Goal: Information Seeking & Learning: Learn about a topic

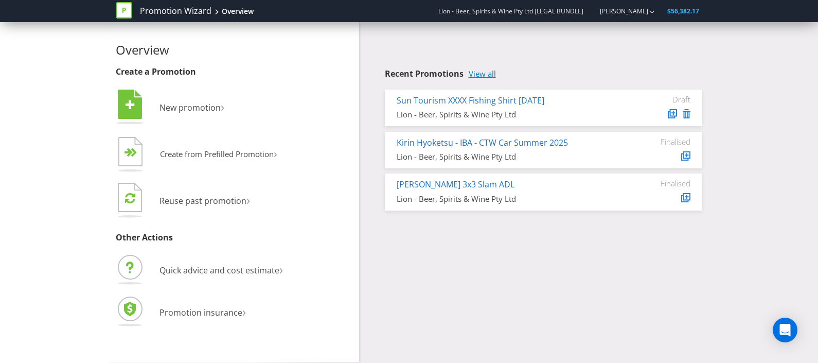
click at [478, 69] on link "View all" at bounding box center [482, 73] width 27 height 9
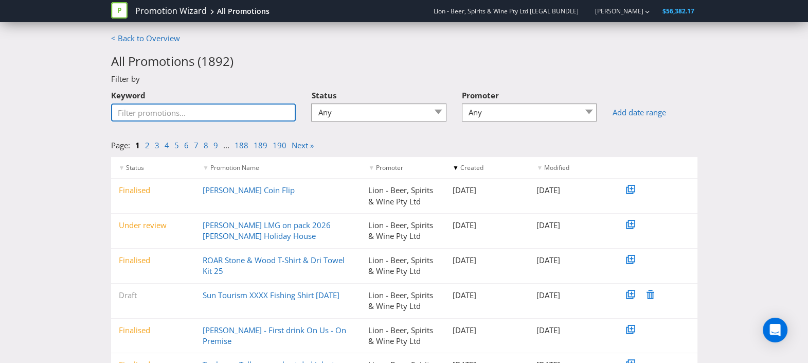
click at [195, 107] on input "Keyword" at bounding box center [203, 112] width 185 height 18
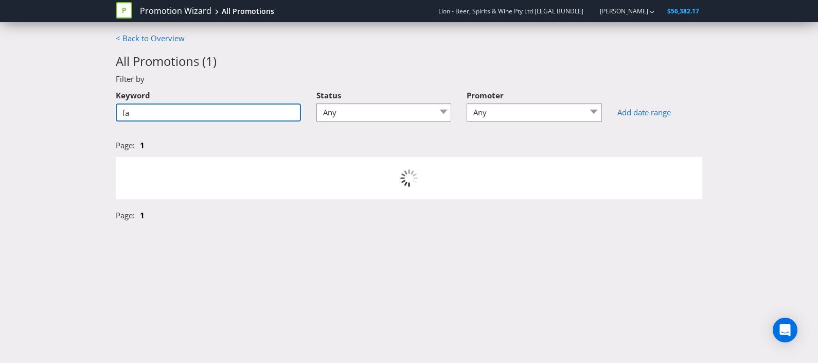
type input "f"
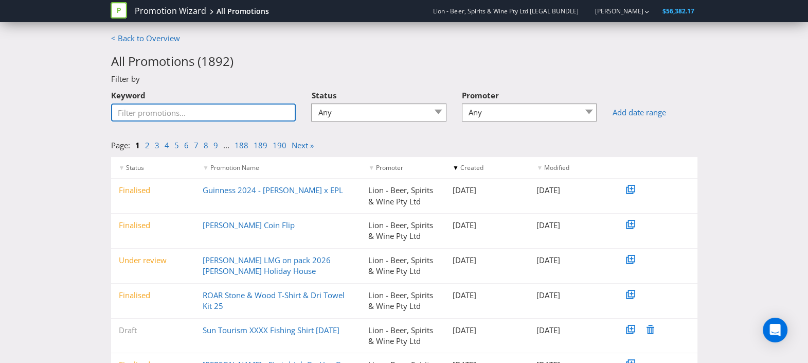
click at [244, 109] on input "Keyword" at bounding box center [203, 112] width 185 height 18
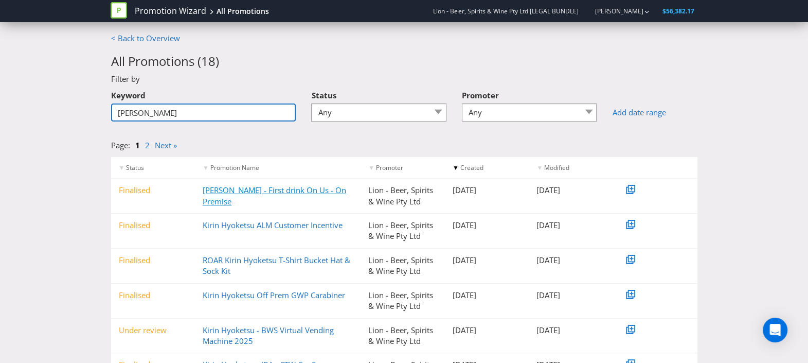
type input "[PERSON_NAME]"
click at [286, 190] on link "[PERSON_NAME] - First drink On Us - On Premise" at bounding box center [275, 195] width 144 height 21
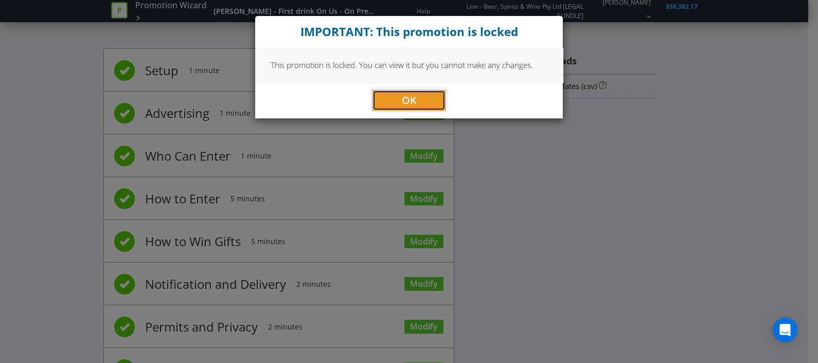
click at [389, 100] on button "OK" at bounding box center [408, 100] width 73 height 21
